Goal: Task Accomplishment & Management: Manage account settings

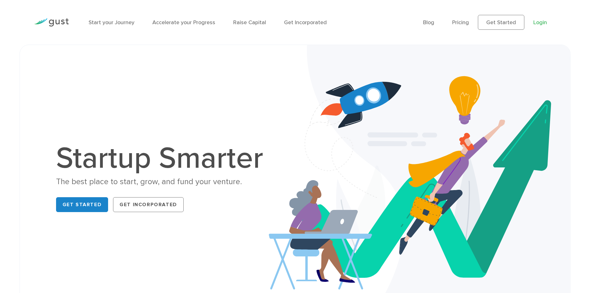
click at [537, 22] on link "Login" at bounding box center [540, 22] width 14 height 7
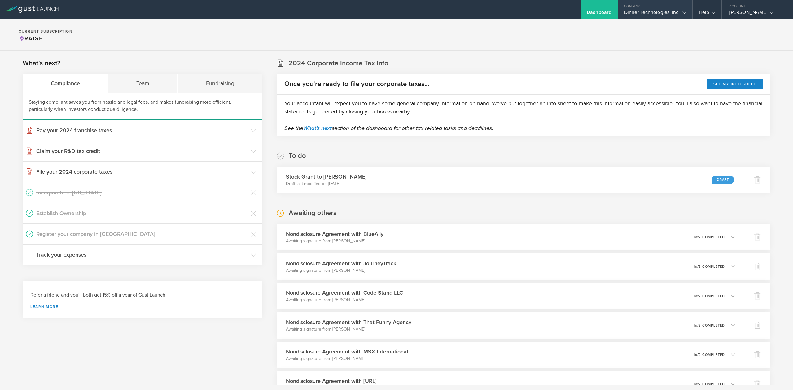
click at [646, 10] on div "Dinner Technologies, Inc." at bounding box center [655, 13] width 62 height 9
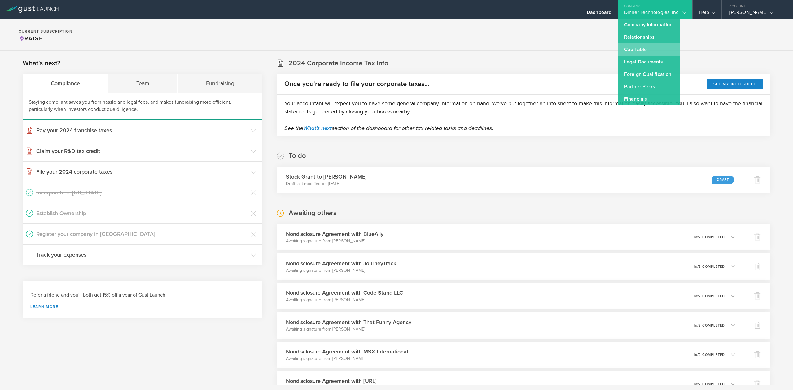
click at [623, 49] on link "Cap Table" at bounding box center [649, 49] width 62 height 12
